Goal: Information Seeking & Learning: Learn about a topic

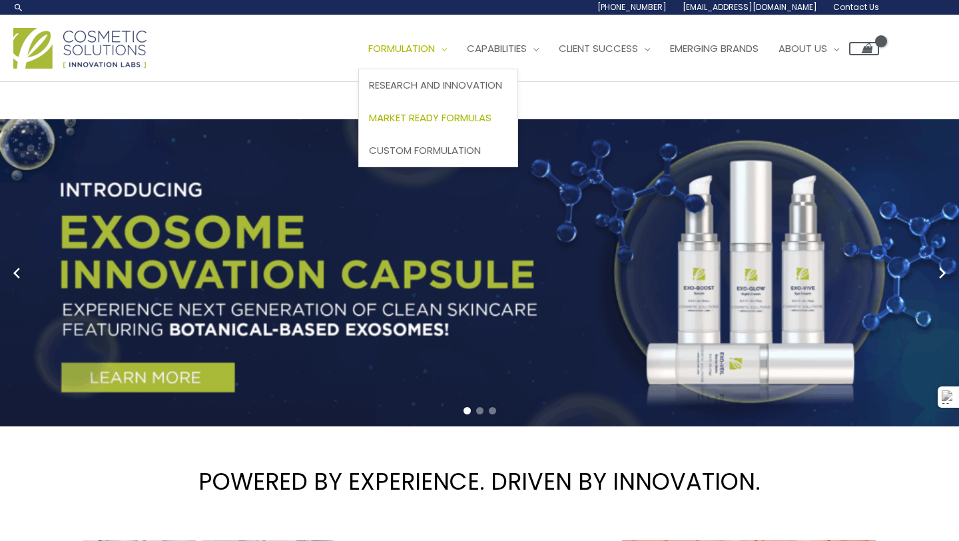
click at [369, 124] on span "Market Ready Formulas" at bounding box center [430, 117] width 122 height 14
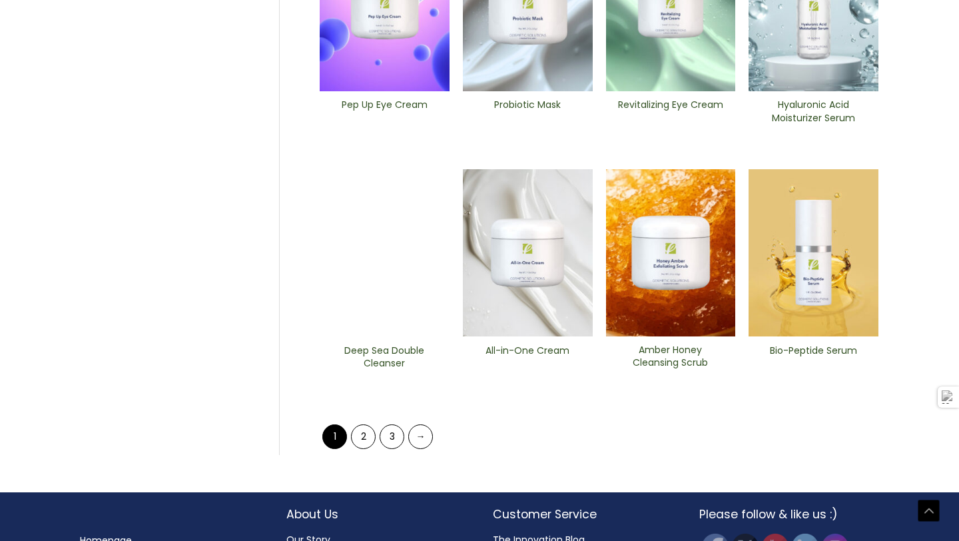
scroll to position [487, 0]
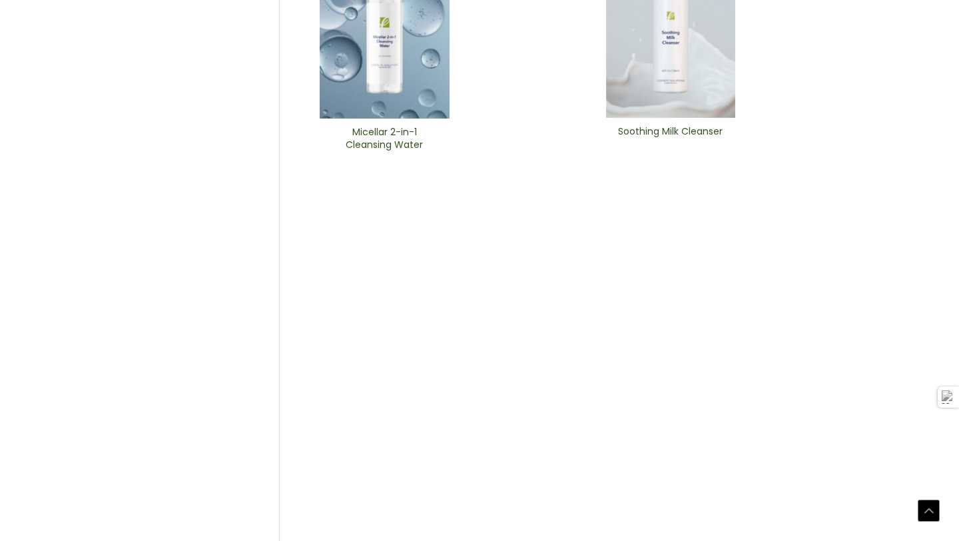
scroll to position [576, 0]
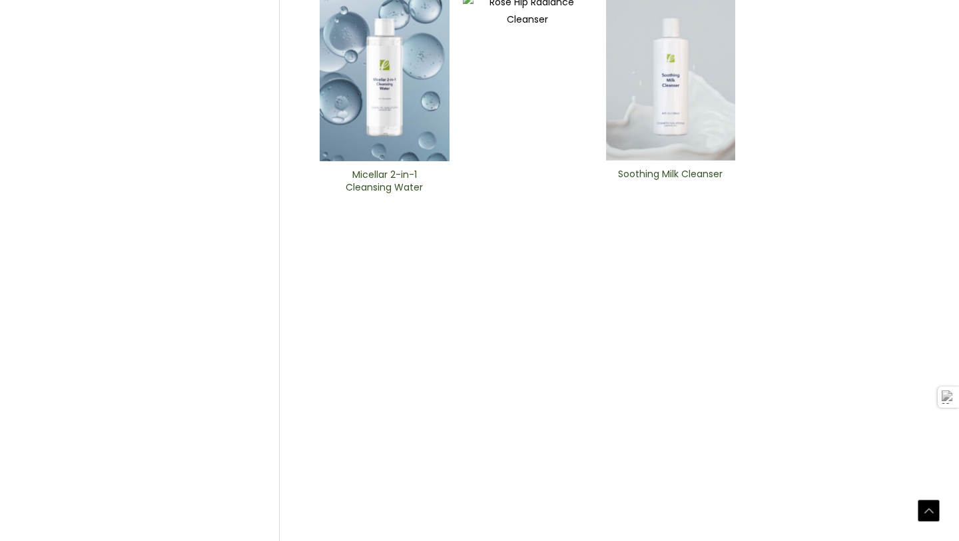
scroll to position [470, 0]
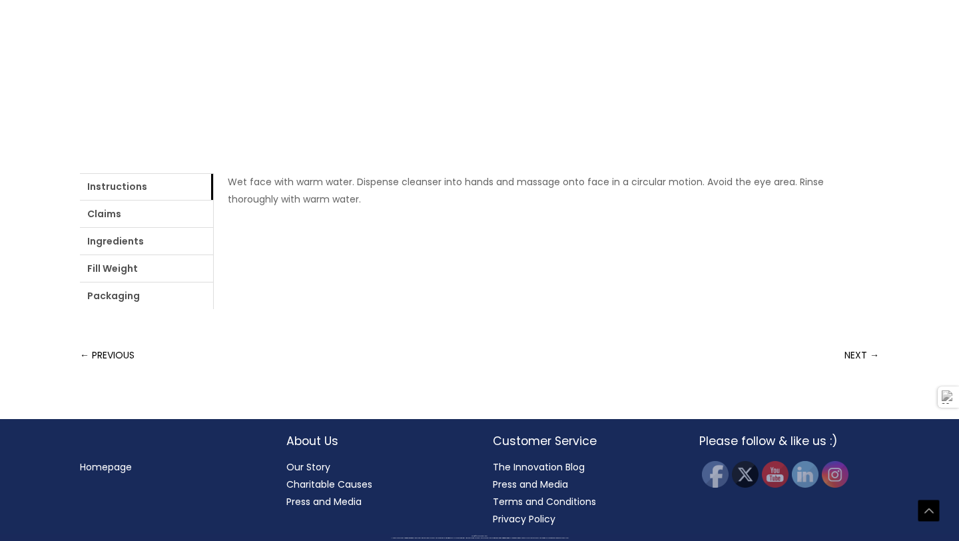
scroll to position [640, 0]
click at [205, 254] on link "Ingredients" at bounding box center [146, 241] width 133 height 27
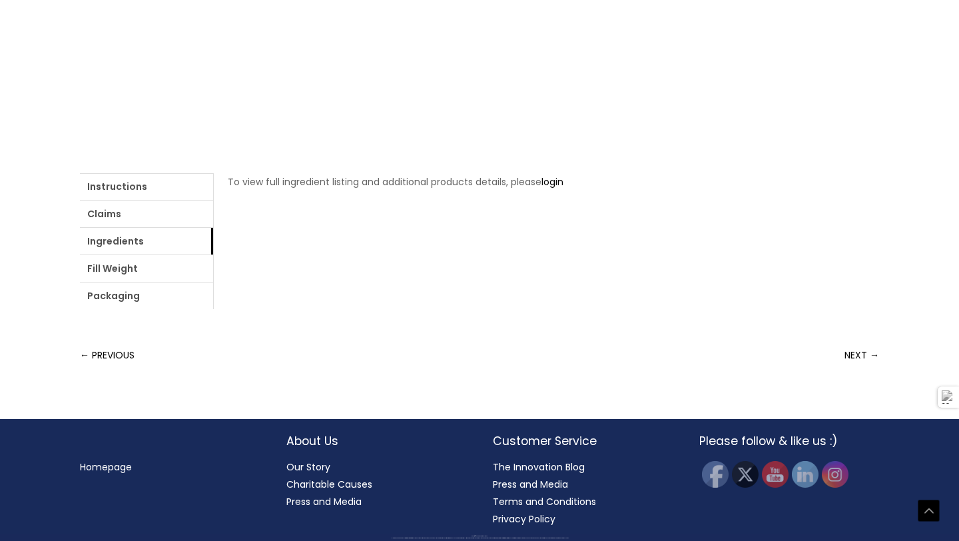
scroll to position [475, 0]
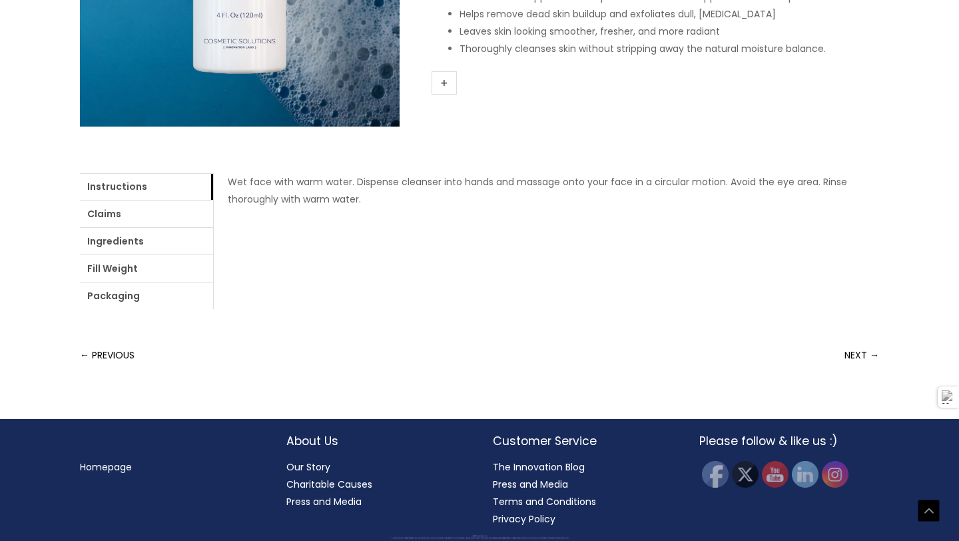
scroll to position [600, 0]
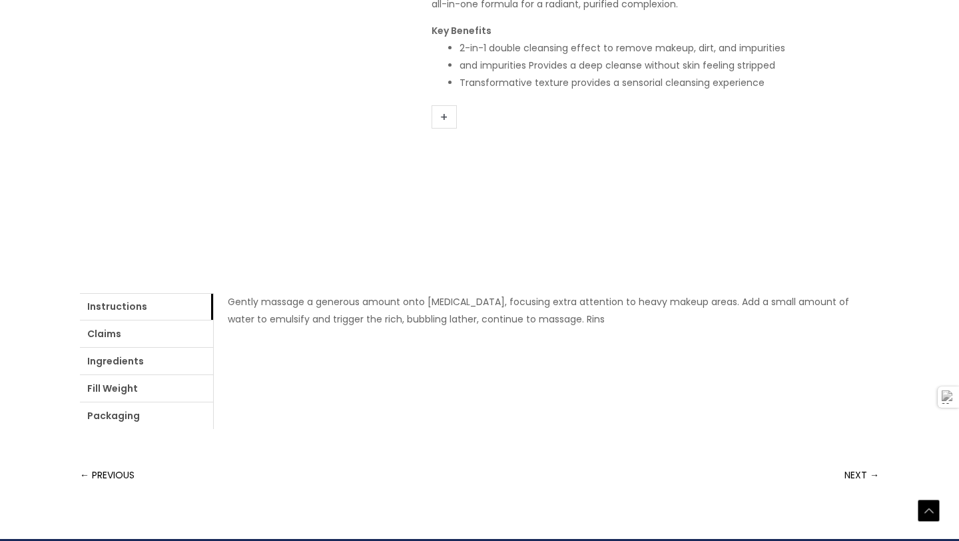
scroll to position [447, 0]
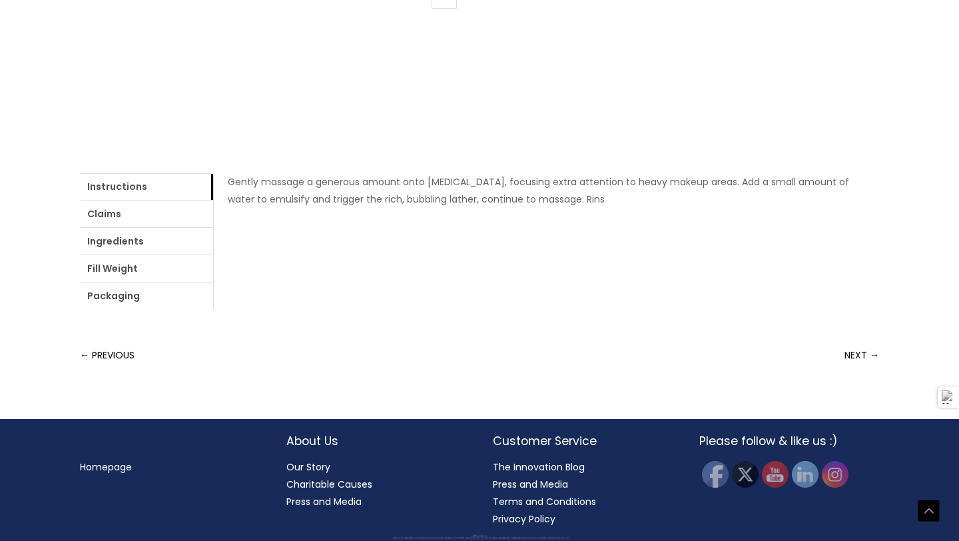
scroll to position [692, 0]
click at [176, 227] on link "Claims" at bounding box center [146, 213] width 133 height 27
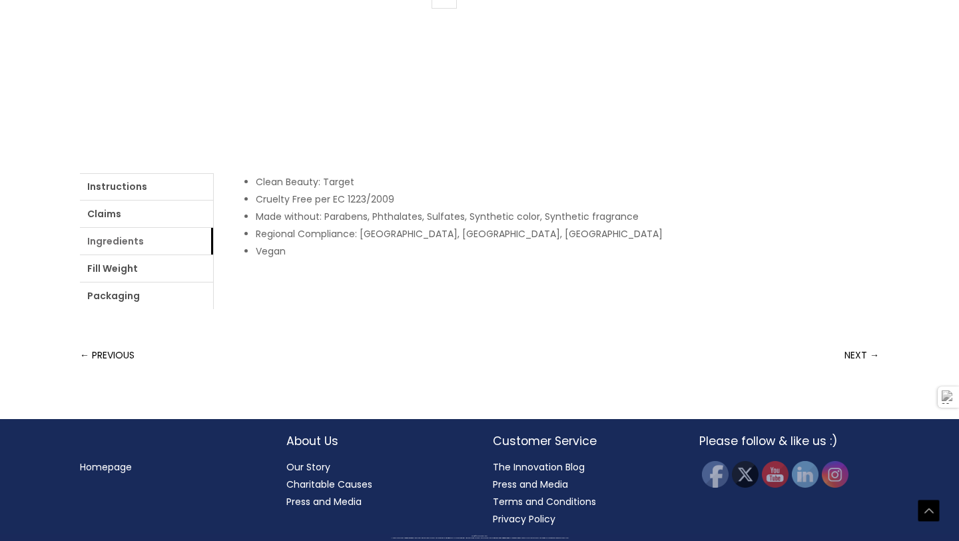
click at [213, 254] on link "Ingredients" at bounding box center [146, 241] width 133 height 27
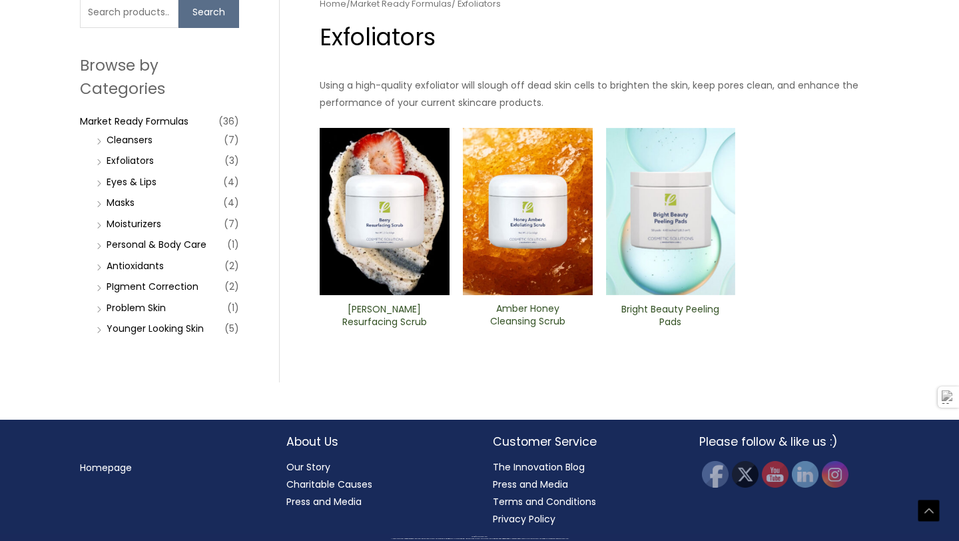
scroll to position [468, 0]
click at [676, 247] on img at bounding box center [671, 212] width 130 height 168
click at [143, 188] on link "Eyes & Lips" at bounding box center [132, 181] width 50 height 13
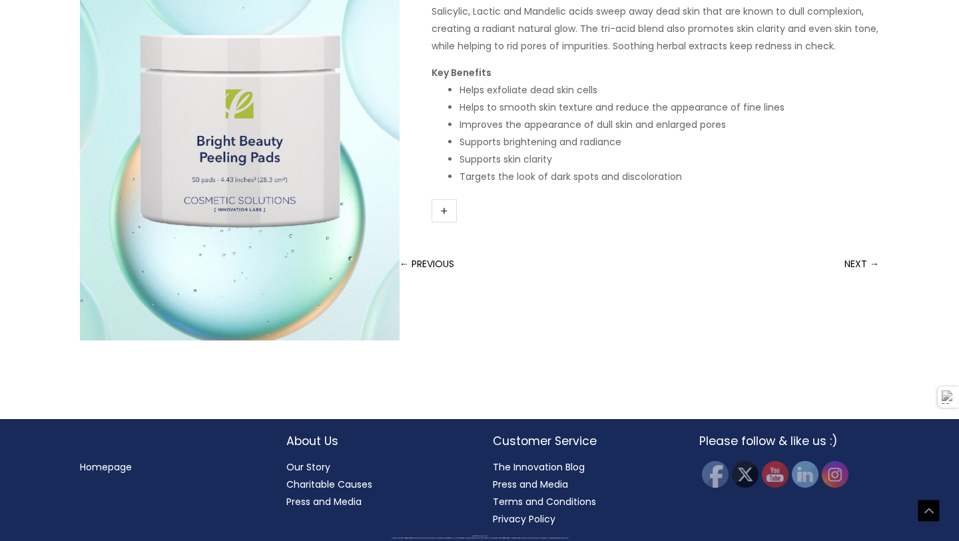
scroll to position [481, 0]
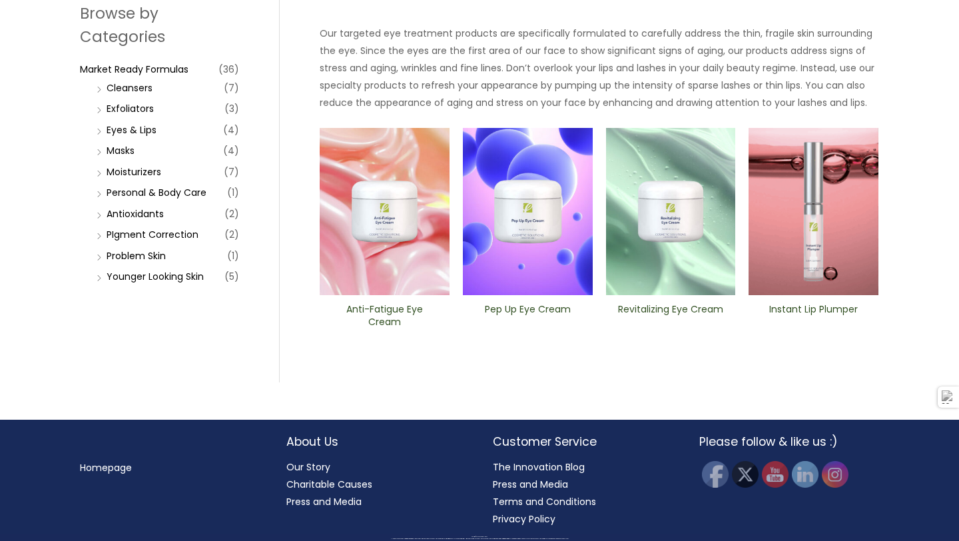
scroll to position [483, 0]
click at [122, 157] on link "Masks" at bounding box center [121, 150] width 28 height 13
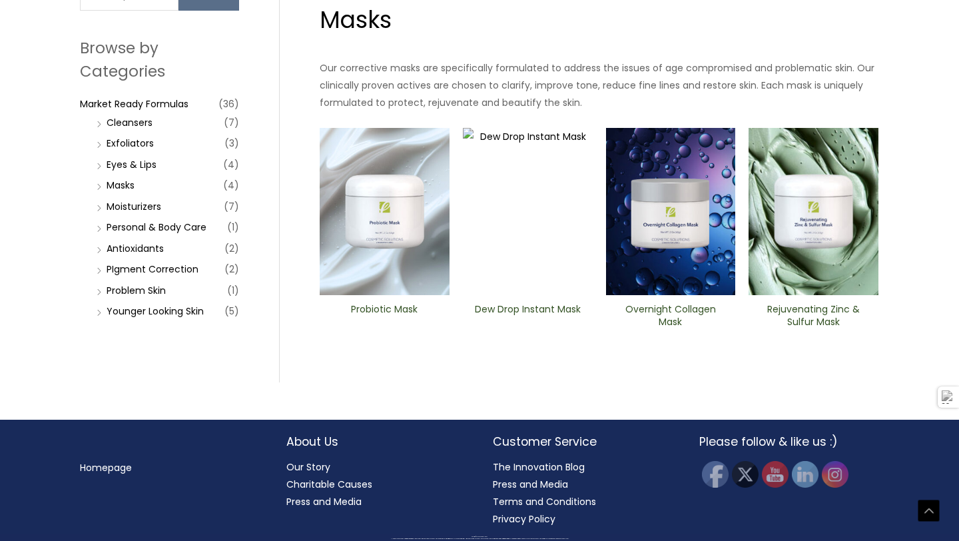
scroll to position [485, 0]
click at [143, 213] on link "Moisturizers" at bounding box center [134, 206] width 55 height 13
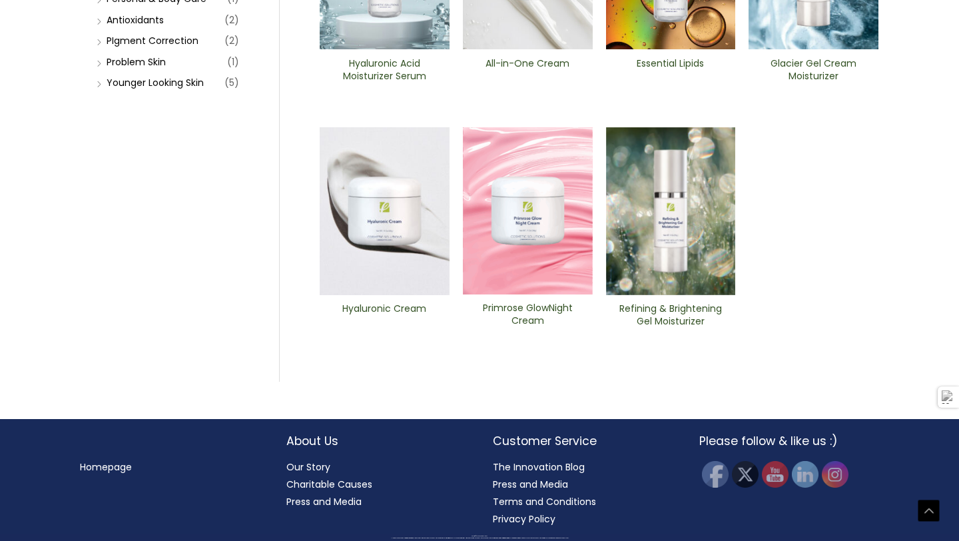
scroll to position [372, 0]
click at [149, 27] on link "Antioxidants" at bounding box center [135, 19] width 57 height 13
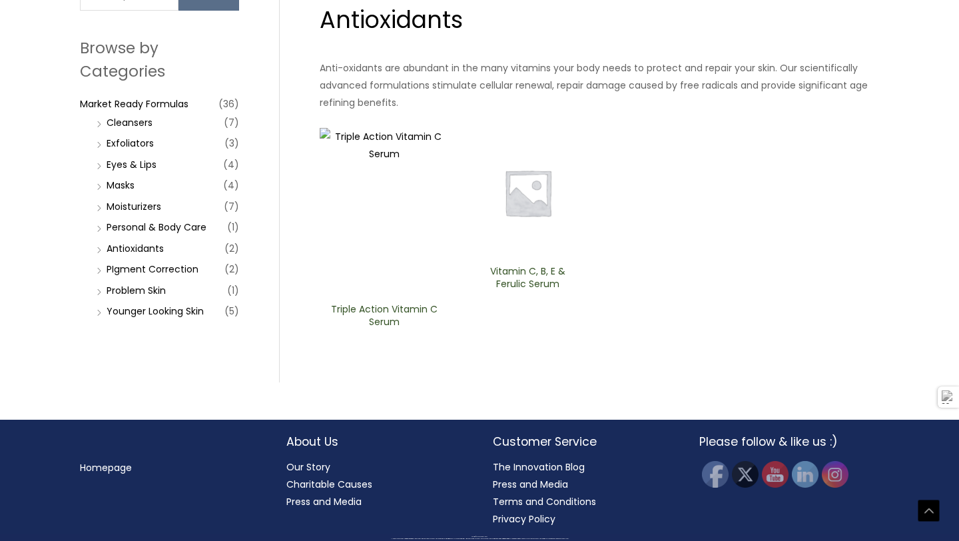
scroll to position [363, 0]
click at [179, 276] on link "PIgment Correction" at bounding box center [153, 268] width 92 height 13
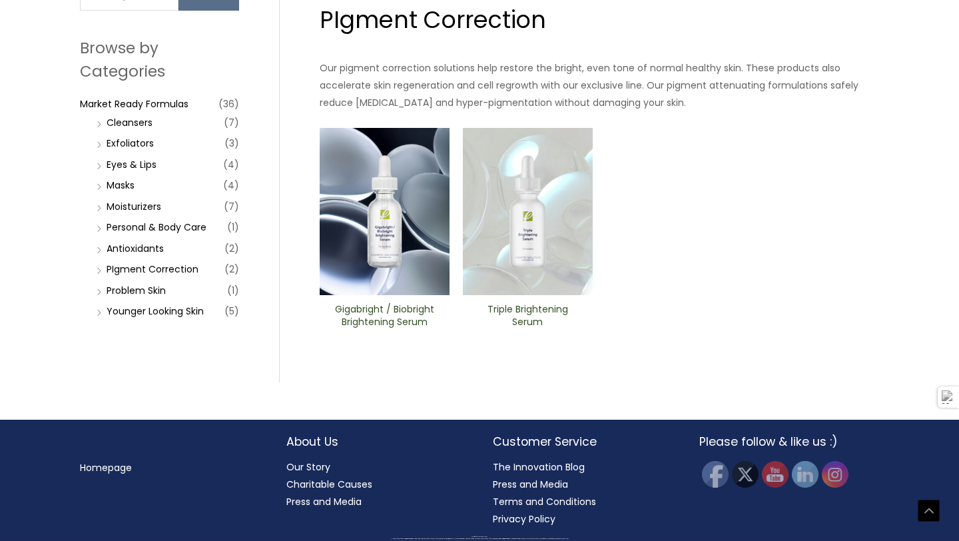
scroll to position [485, 0]
click at [149, 297] on link "Problem Skin" at bounding box center [136, 290] width 59 height 13
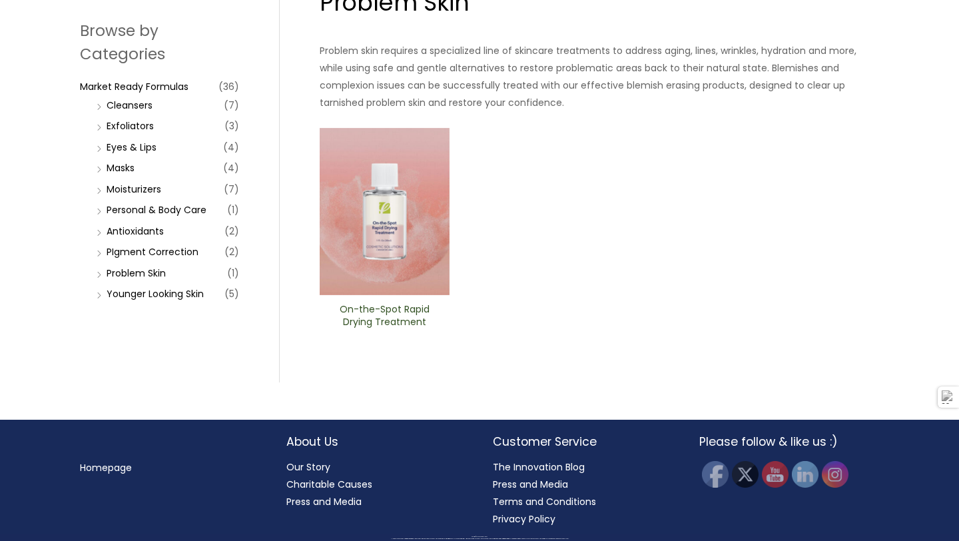
scroll to position [503, 0]
click at [157, 300] on link "Younger Looking Skin" at bounding box center [155, 293] width 97 height 13
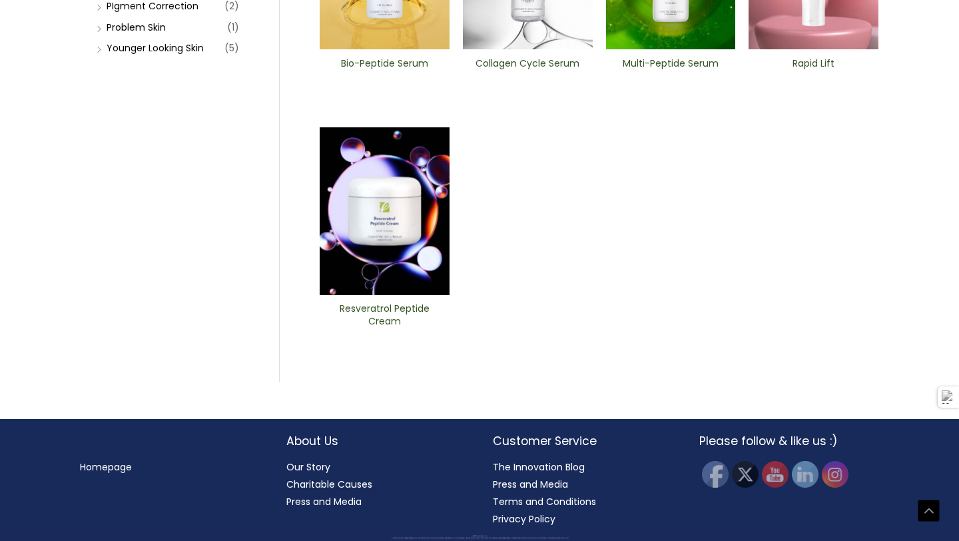
scroll to position [481, 0]
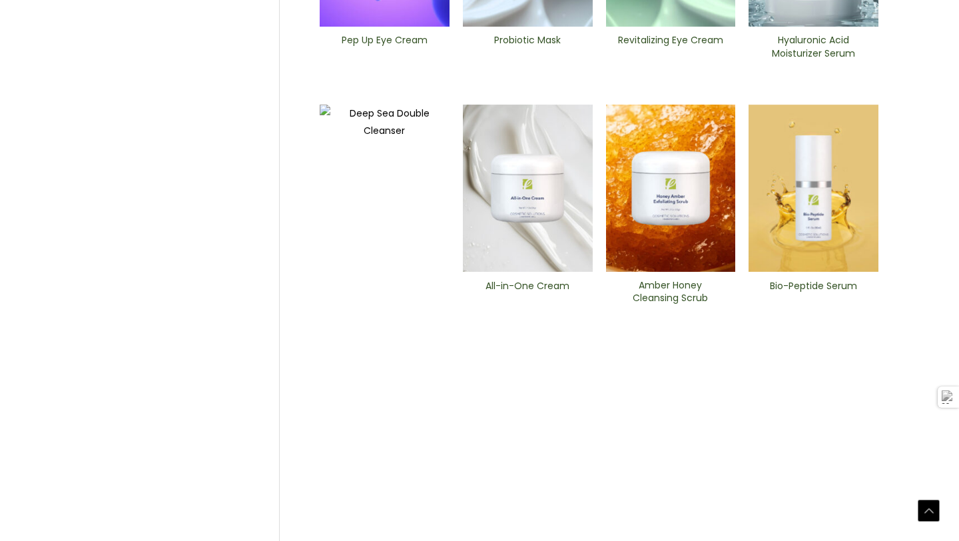
scroll to position [921, 0]
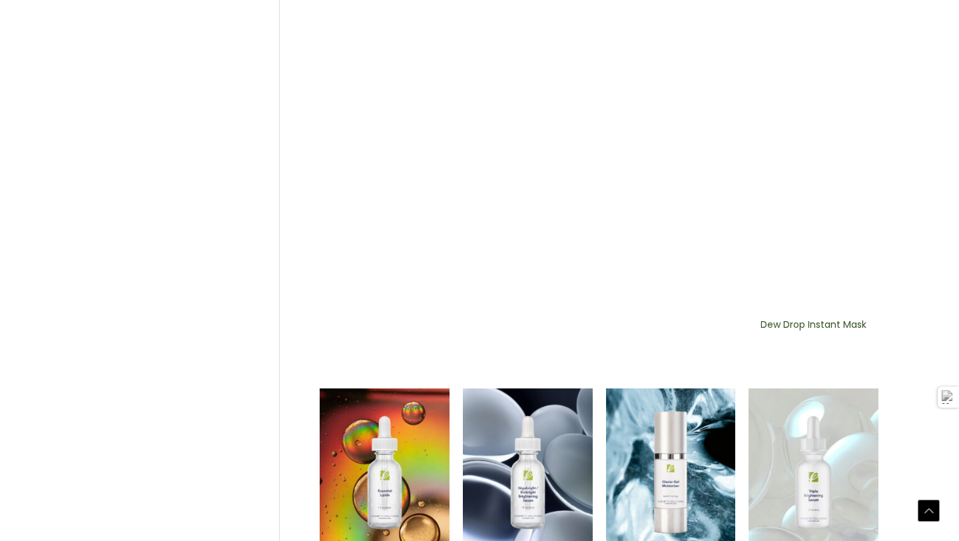
scroll to position [921, 0]
